Goal: Find contact information: Find contact information

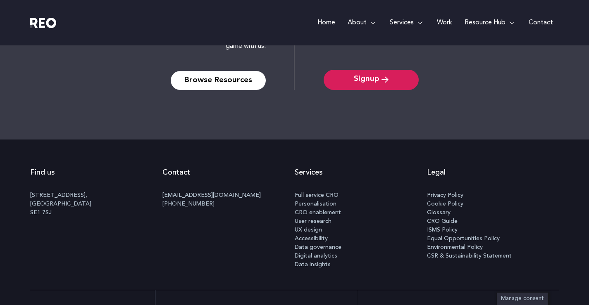
scroll to position [992, 0]
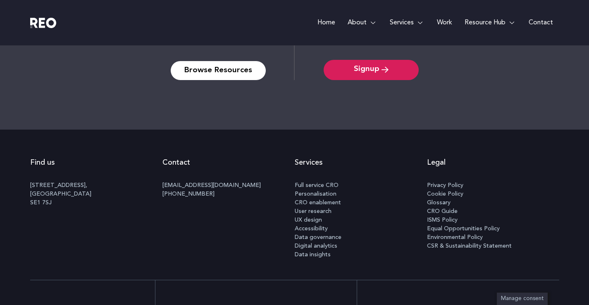
click at [447, 188] on span "Privacy Policy" at bounding box center [445, 185] width 36 height 9
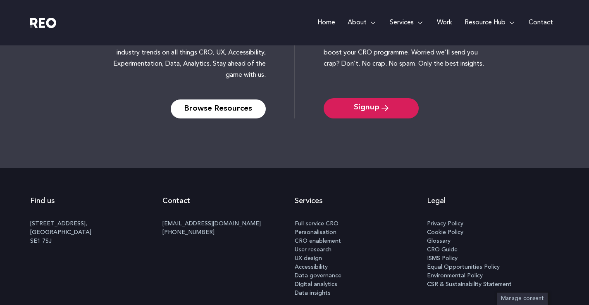
scroll to position [1846, 0]
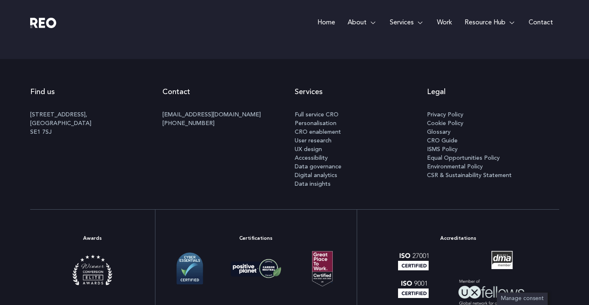
scroll to position [4339, 0]
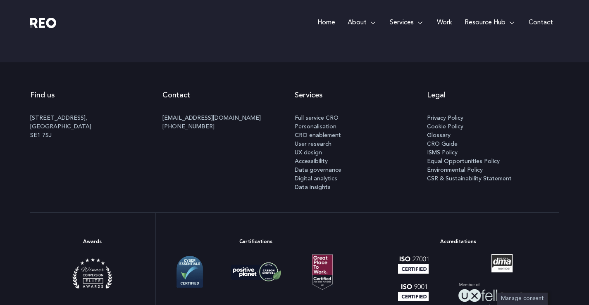
drag, startPoint x: 232, startPoint y: 127, endPoint x: 165, endPoint y: 136, distance: 67.4
click at [165, 136] on div "[EMAIL_ADDRESS][DOMAIN_NAME] [PHONE_NUMBER]" at bounding box center [228, 125] width 132 height 23
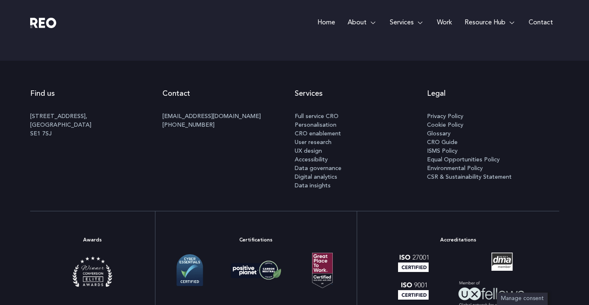
copy link "[PHONE_NUMBER]"
